Goal: Transaction & Acquisition: Book appointment/travel/reservation

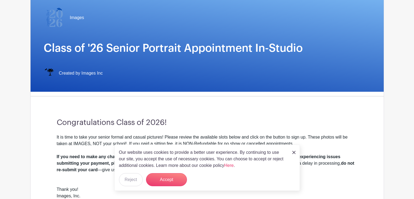
scroll to position [50, 0]
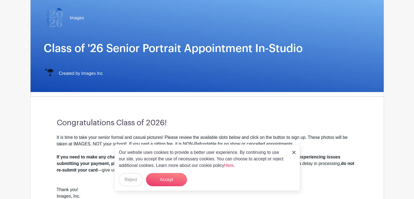
click at [294, 156] on div "Our website uses cookies to provide a better user experience. By continuing to …" at bounding box center [206, 168] width 185 height 46
click at [289, 151] on div "Our website uses cookies to provide a better user experience. By continuing to …" at bounding box center [206, 168] width 185 height 46
click at [292, 152] on img at bounding box center [293, 152] width 3 height 3
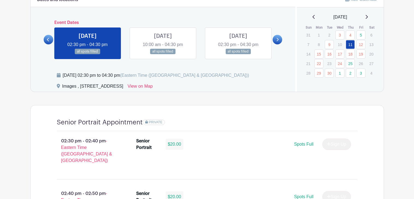
scroll to position [297, 0]
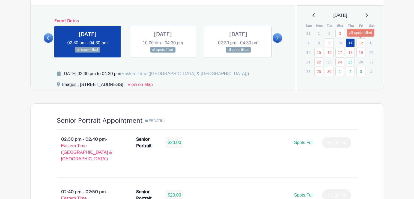
click at [360, 42] on link "12" at bounding box center [360, 42] width 9 height 9
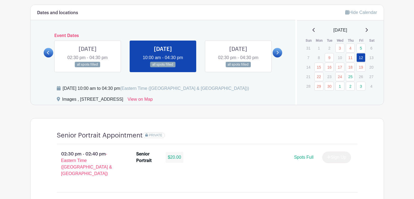
scroll to position [283, 0]
click at [329, 76] on p "23" at bounding box center [328, 76] width 9 height 8
click at [319, 77] on link "22" at bounding box center [318, 76] width 9 height 9
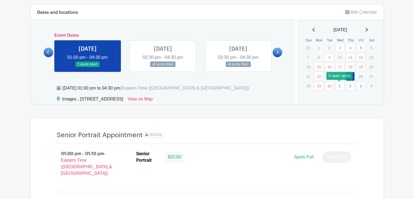
click at [339, 86] on link "1" at bounding box center [339, 86] width 9 height 9
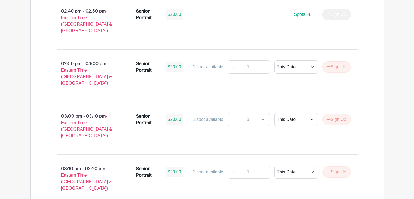
scroll to position [480, 0]
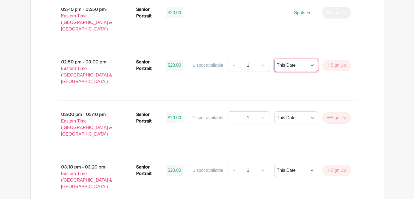
click at [309, 59] on select "This Date Select Dates" at bounding box center [296, 65] width 44 height 13
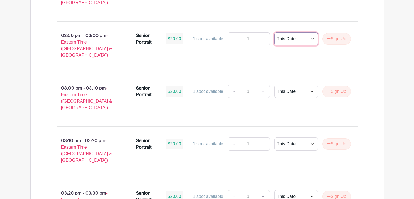
scroll to position [507, 0]
click at [175, 138] on div "$20.00" at bounding box center [174, 143] width 18 height 11
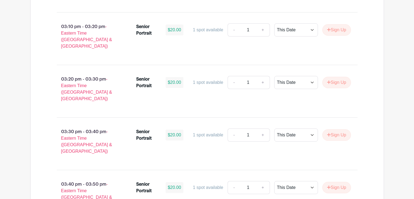
scroll to position [620, 0]
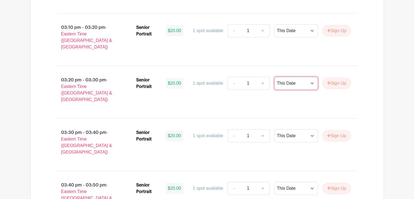
click at [308, 77] on select "This Date Select Dates" at bounding box center [296, 83] width 44 height 13
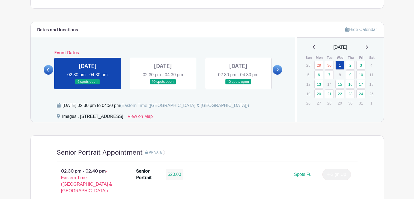
scroll to position [266, 0]
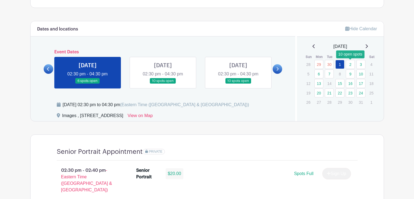
click at [348, 67] on link "2" at bounding box center [349, 64] width 9 height 9
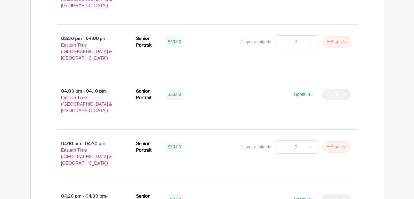
scroll to position [818, 0]
click at [175, 195] on div "$0.00" at bounding box center [175, 200] width 15 height 11
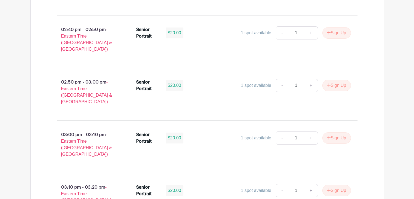
scroll to position [459, 0]
click at [310, 132] on link "+" at bounding box center [311, 138] width 14 height 13
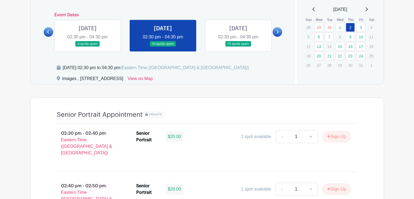
scroll to position [295, 0]
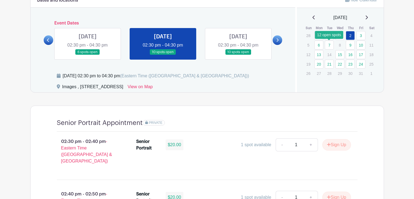
click at [327, 46] on link "7" at bounding box center [328, 45] width 9 height 9
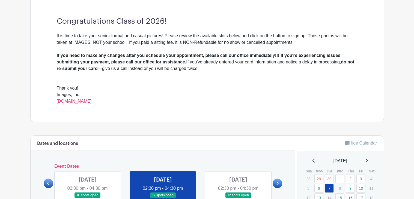
scroll to position [147, 0]
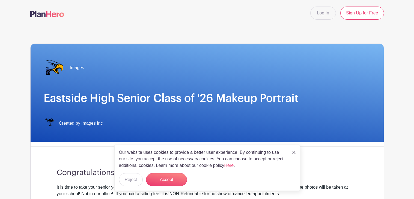
click at [293, 152] on img at bounding box center [293, 152] width 3 height 3
